Goal: Task Accomplishment & Management: Manage account settings

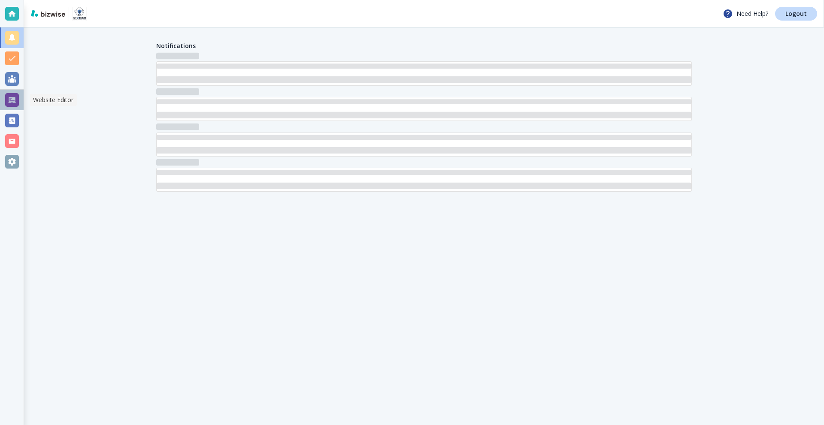
click at [13, 105] on div at bounding box center [12, 100] width 14 height 14
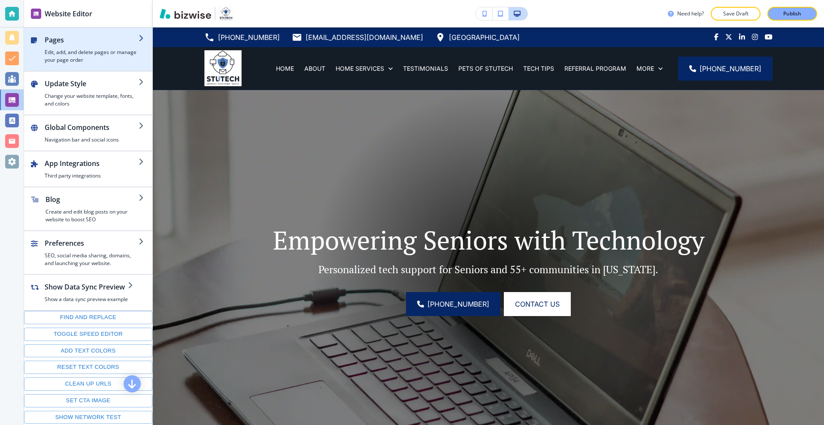
click at [80, 48] on div "button" at bounding box center [92, 46] width 94 height 3
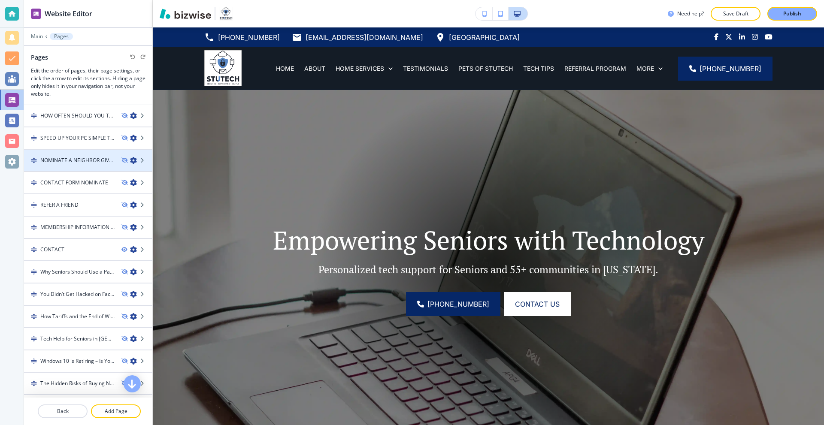
scroll to position [578, 0]
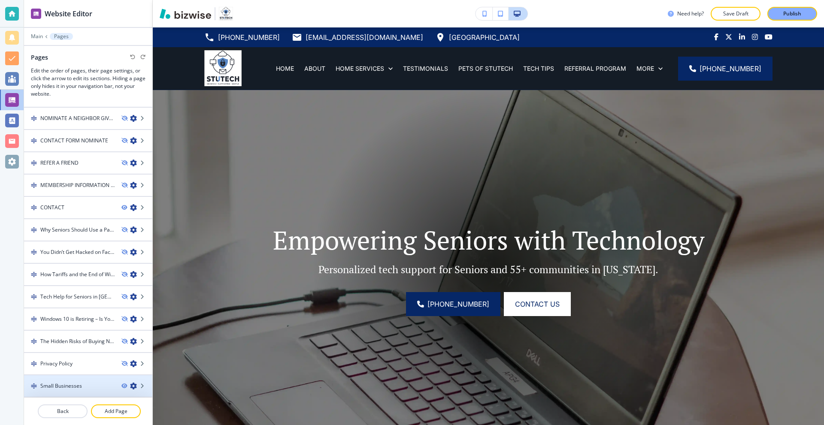
click at [58, 388] on h4 "Small Businesses" at bounding box center [61, 386] width 42 height 8
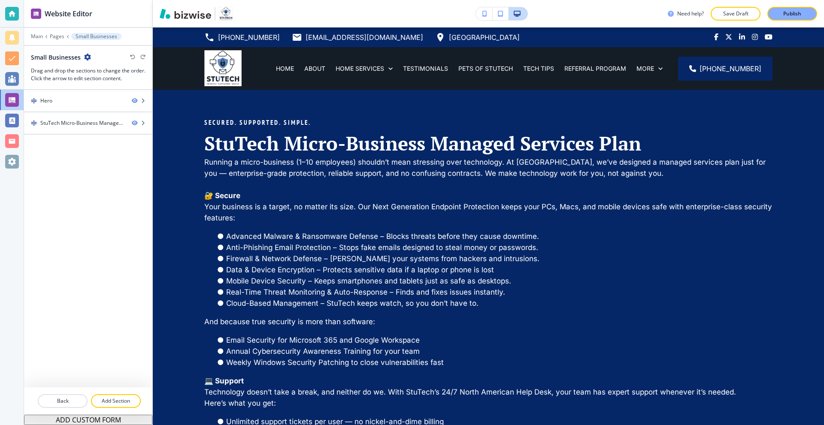
click at [85, 58] on icon "button" at bounding box center [87, 57] width 7 height 7
click at [105, 75] on p "Edit Page Settings" at bounding box center [111, 72] width 44 height 8
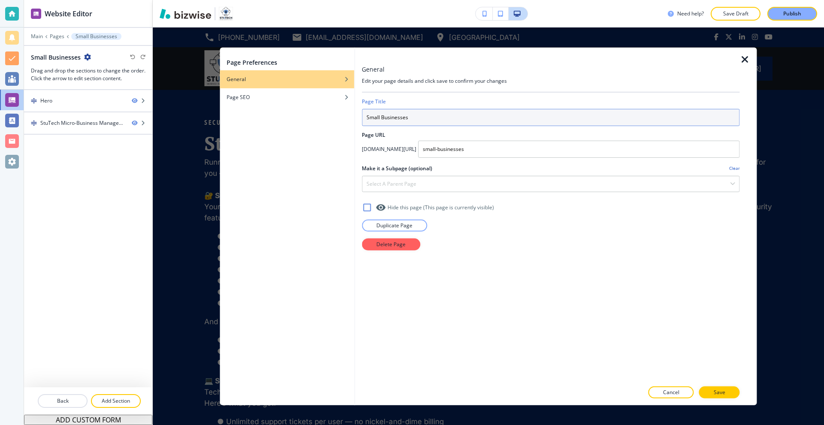
click at [416, 114] on input "Small Businesses" at bounding box center [551, 117] width 378 height 17
type input "SMALL BUSINESSES"
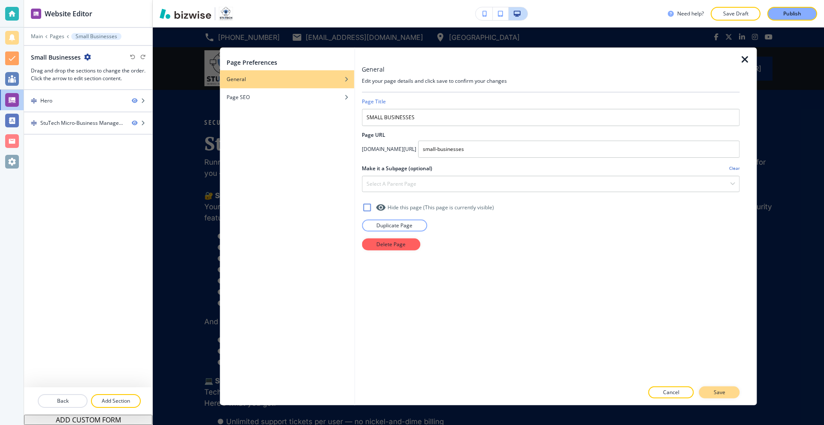
click at [709, 389] on button "Save" at bounding box center [719, 393] width 41 height 12
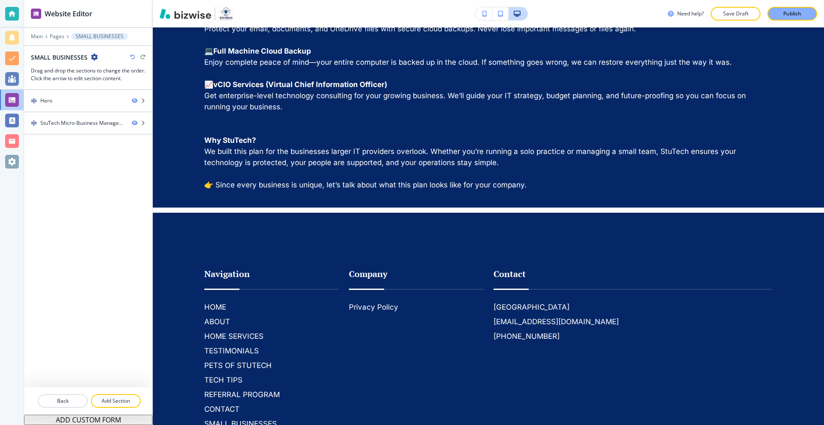
scroll to position [1152, 0]
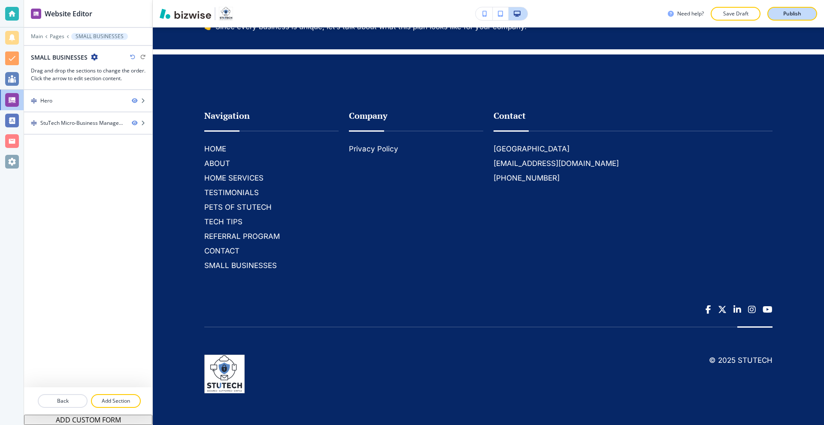
click at [790, 11] on p "Publish" at bounding box center [792, 14] width 18 height 8
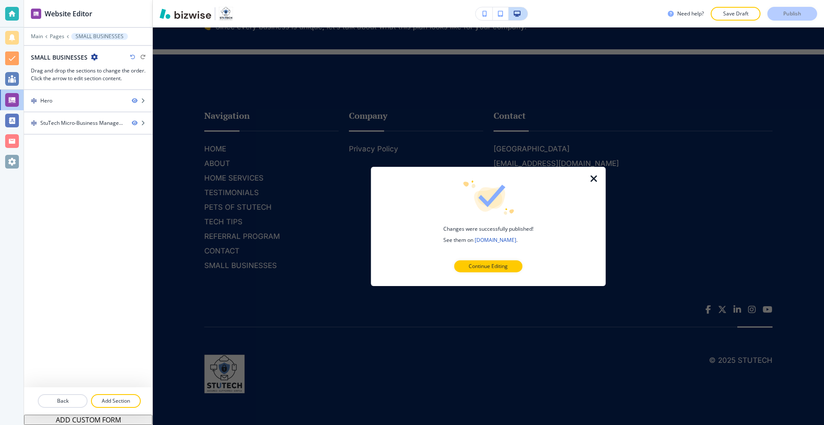
click at [599, 181] on icon "button" at bounding box center [594, 178] width 10 height 10
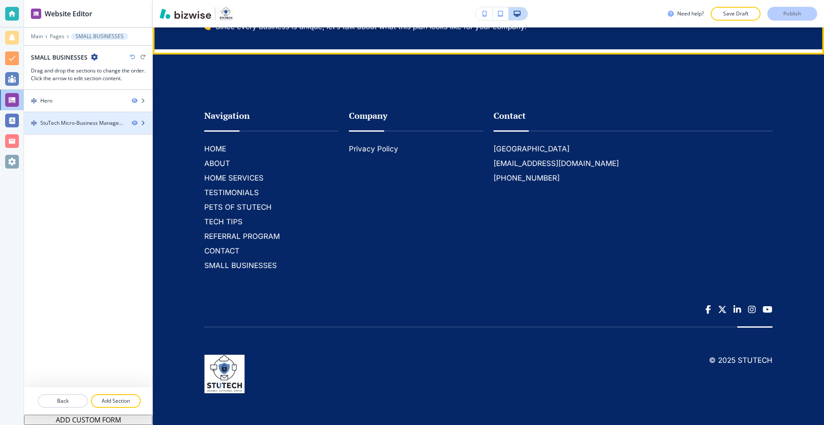
click at [70, 125] on div "StuTech Micro-Business Managed Services Plan" at bounding box center [82, 123] width 85 height 8
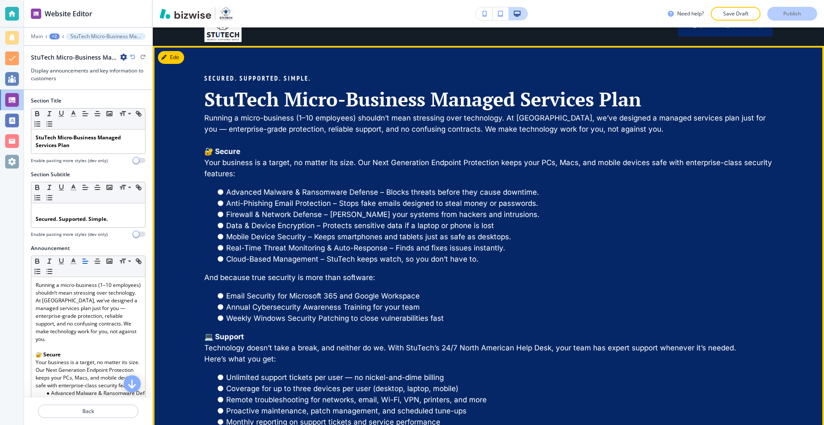
scroll to position [0, 0]
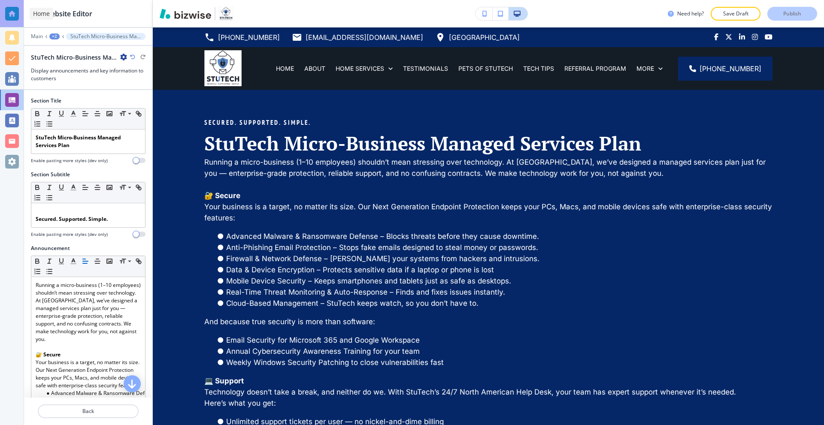
click at [14, 7] on div at bounding box center [12, 14] width 14 height 14
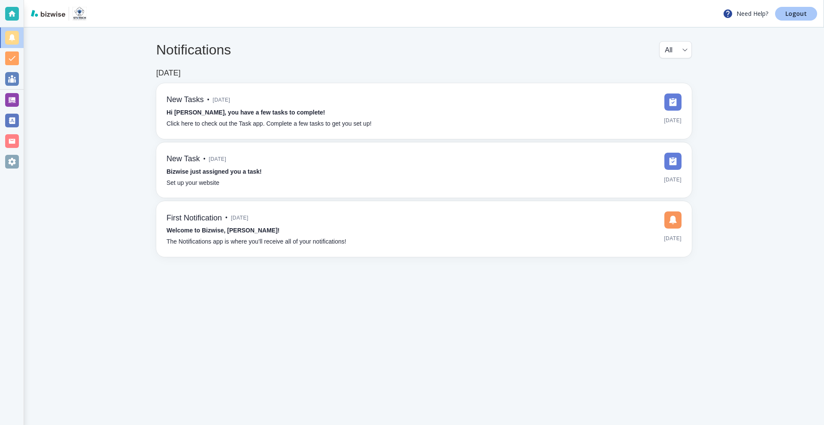
click at [793, 14] on p "Logout" at bounding box center [795, 14] width 21 height 6
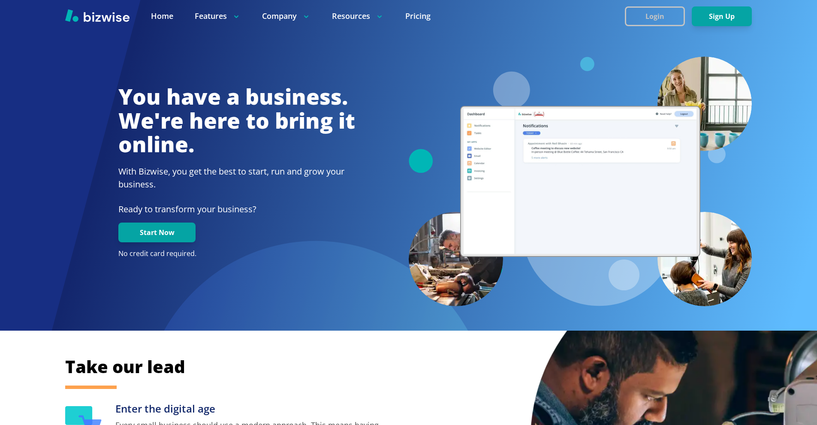
click at [641, 15] on button "Login" at bounding box center [655, 16] width 60 height 20
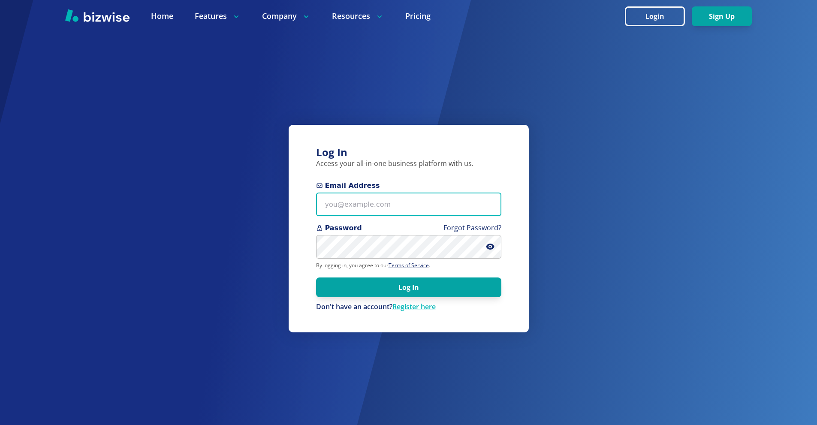
click at [364, 207] on input "Email Address" at bounding box center [408, 205] width 185 height 24
paste input "stu@stutechaz.com"
type input "stu@stutechaz.com"
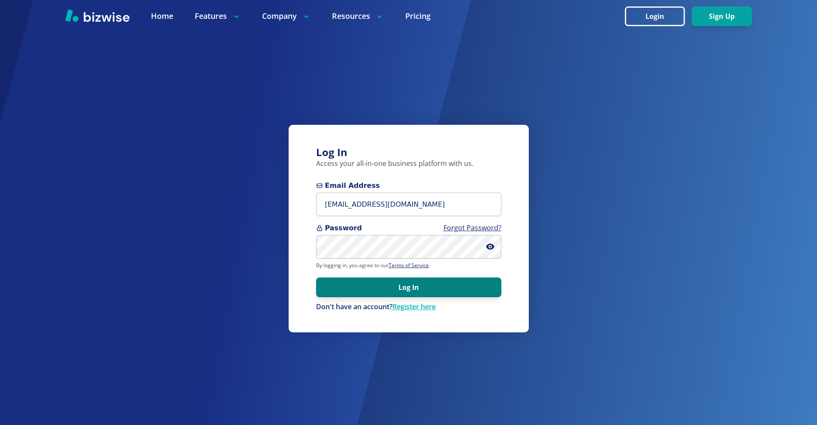
click at [444, 292] on button "Log In" at bounding box center [408, 288] width 185 height 20
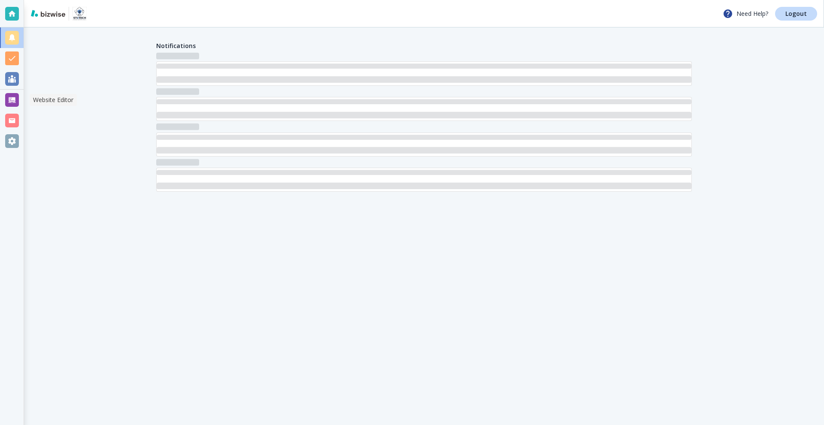
click at [13, 100] on div at bounding box center [12, 100] width 14 height 14
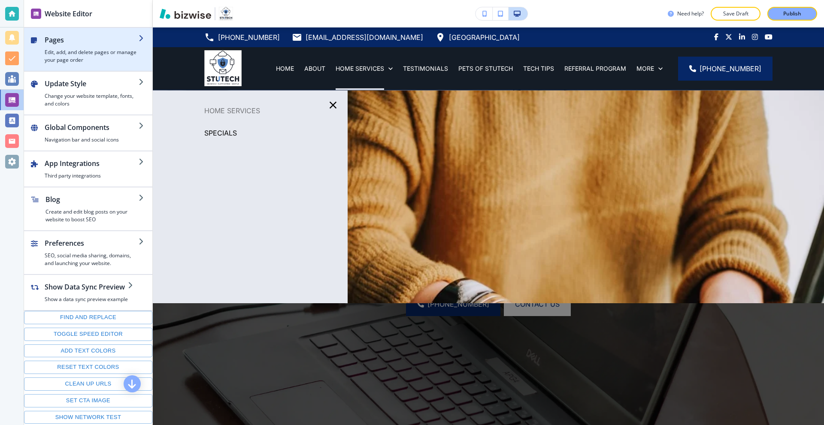
click at [82, 61] on h4 "Edit, add, and delete pages or manage your page order" at bounding box center [92, 55] width 94 height 15
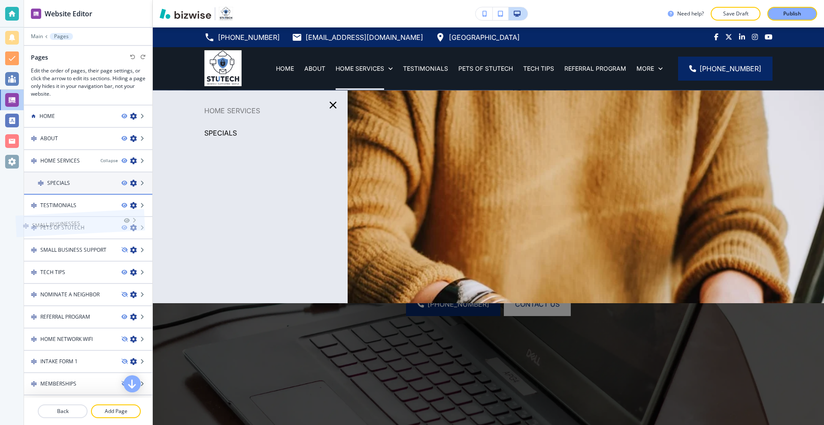
drag, startPoint x: 73, startPoint y: 378, endPoint x: 65, endPoint y: 197, distance: 181.3
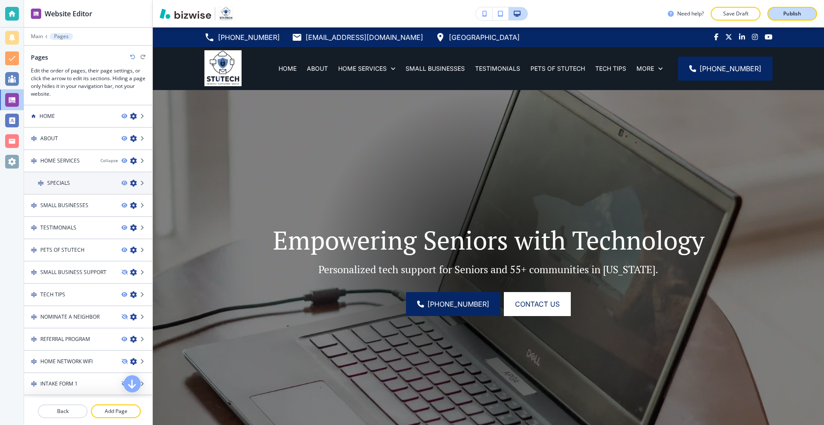
click at [779, 11] on div "Publish" at bounding box center [791, 14] width 27 height 8
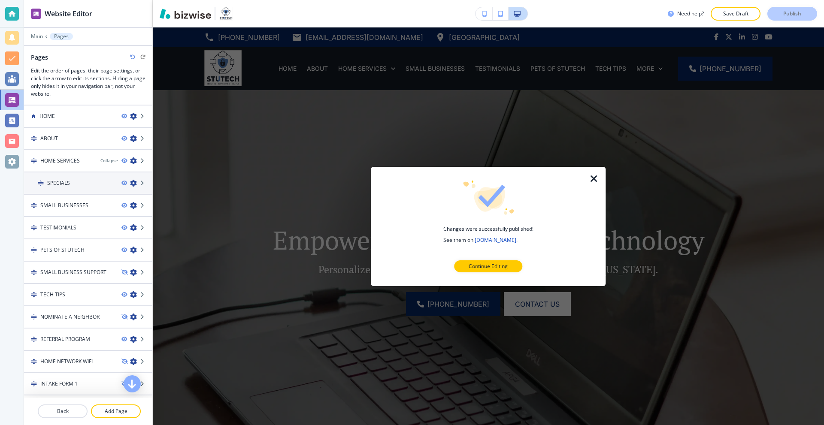
click at [594, 182] on icon "button" at bounding box center [594, 178] width 10 height 10
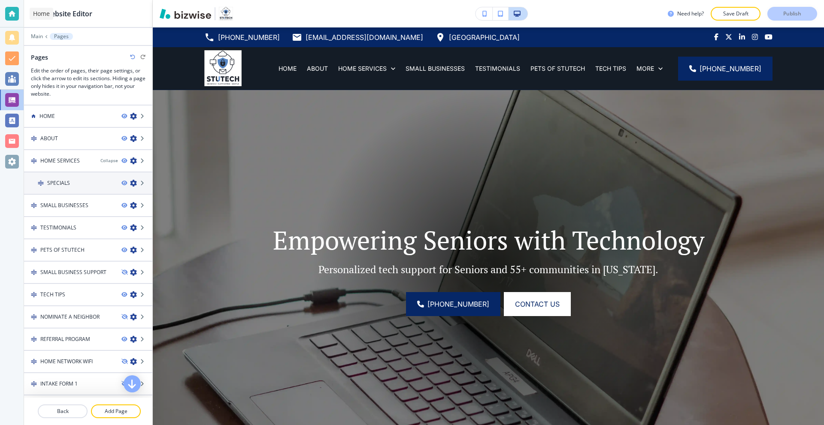
click at [14, 7] on div at bounding box center [12, 14] width 14 height 14
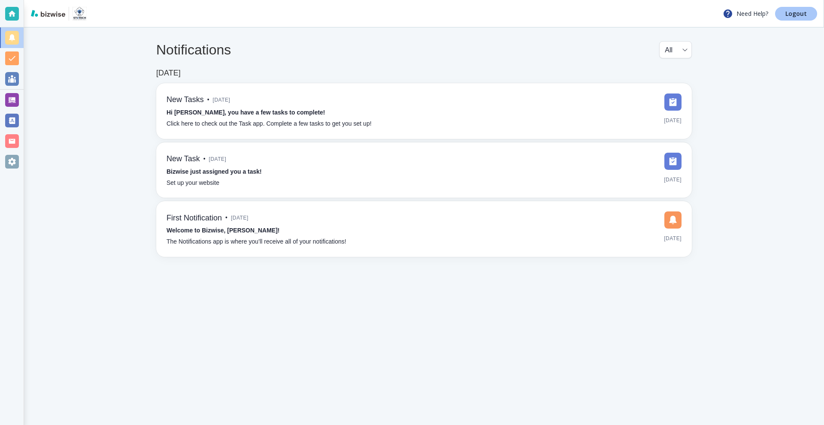
click at [800, 13] on p "Logout" at bounding box center [795, 14] width 21 height 6
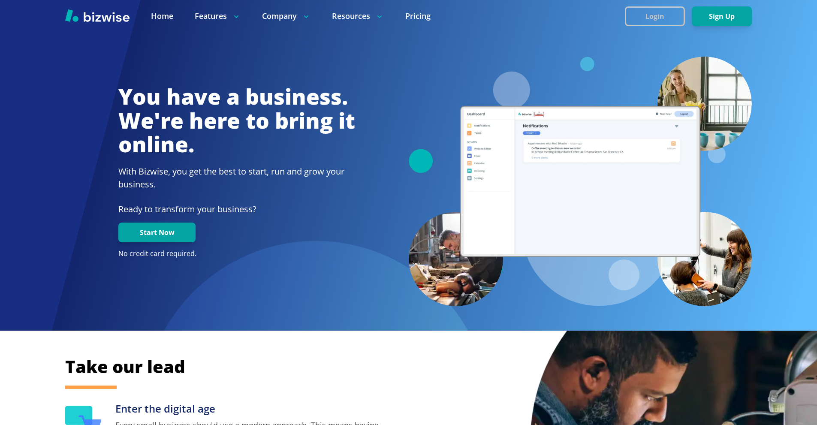
click at [652, 14] on button "Login" at bounding box center [655, 16] width 60 height 20
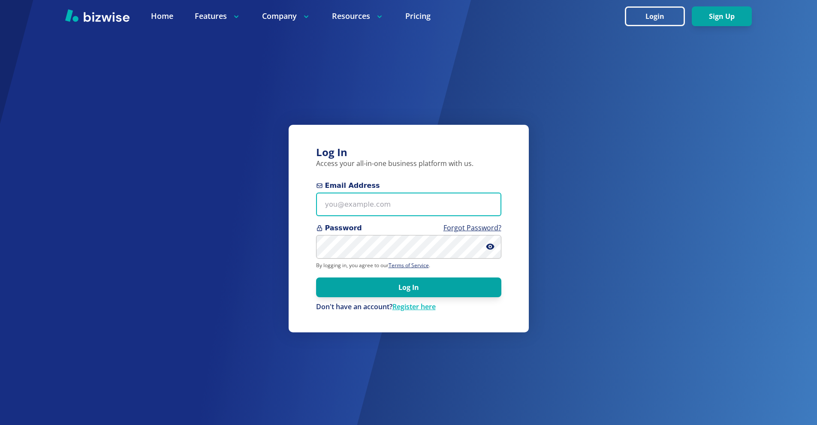
click at [398, 208] on input "Email Address" at bounding box center [408, 205] width 185 height 24
paste input "[EMAIL_ADDRESS][DOMAIN_NAME]"
type input "[EMAIL_ADDRESS][DOMAIN_NAME]"
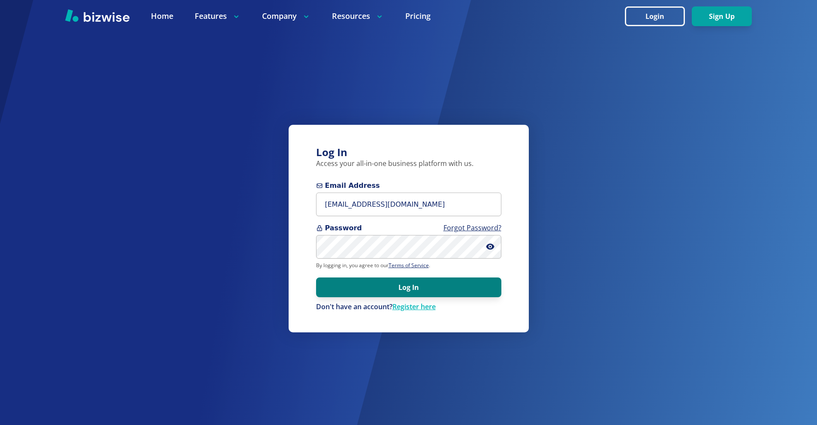
click at [456, 292] on button "Log In" at bounding box center [408, 288] width 185 height 20
